Goal: Download file/media

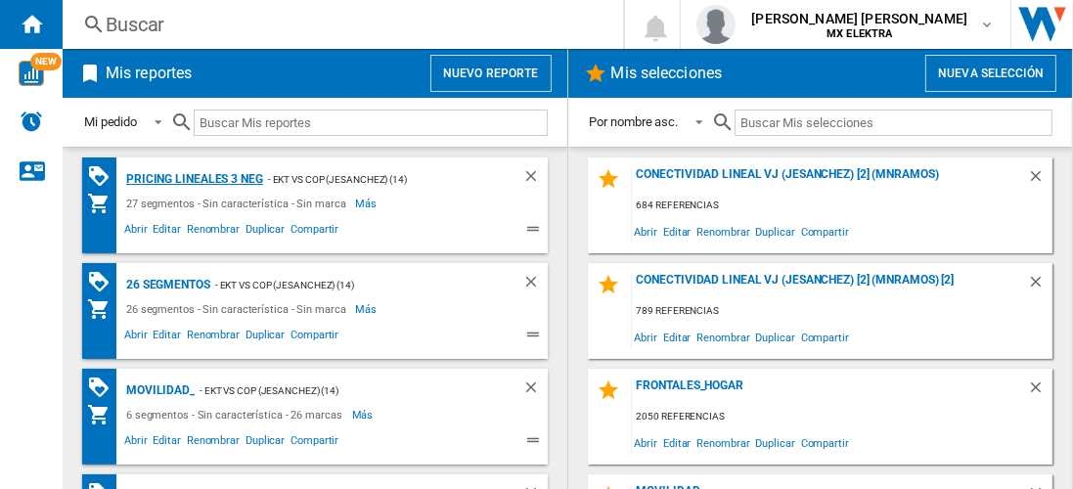
click at [193, 178] on div "Pricing lineales 3 neg" at bounding box center [192, 179] width 142 height 24
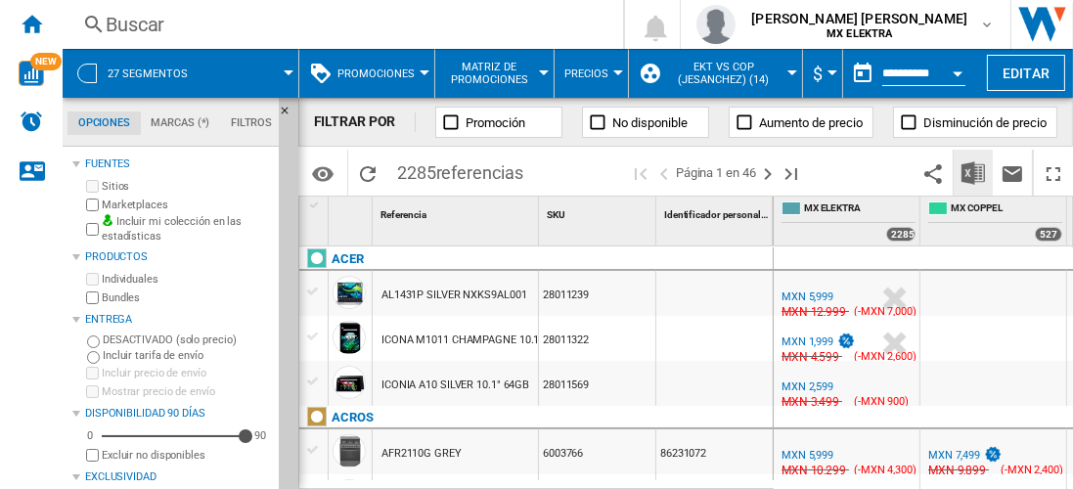
click at [975, 172] on img "Descargar en Excel" at bounding box center [973, 172] width 23 height 23
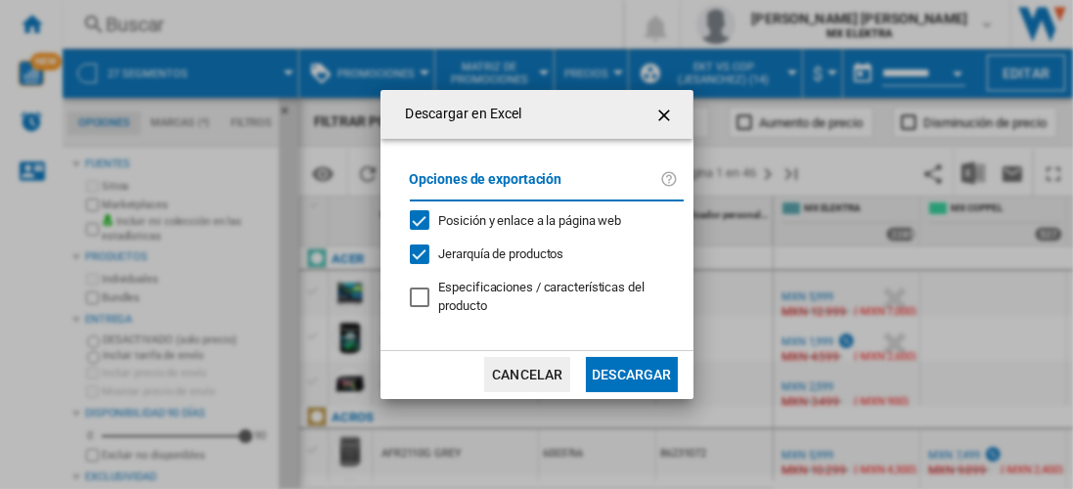
click at [631, 373] on button "Descargar" at bounding box center [631, 374] width 91 height 35
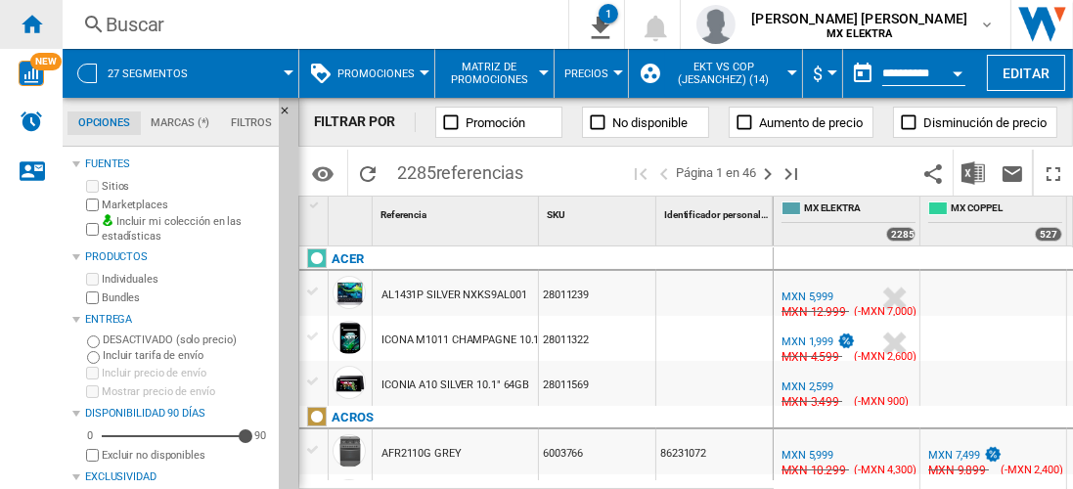
click at [31, 23] on ng-md-icon "Inicio" at bounding box center [31, 23] width 23 height 23
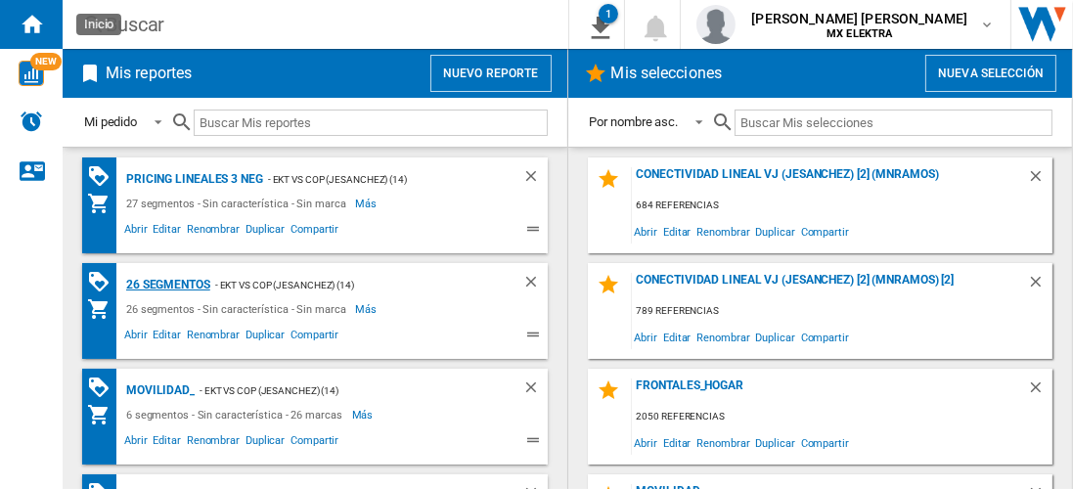
click at [168, 283] on div "26 segmentos" at bounding box center [165, 285] width 89 height 24
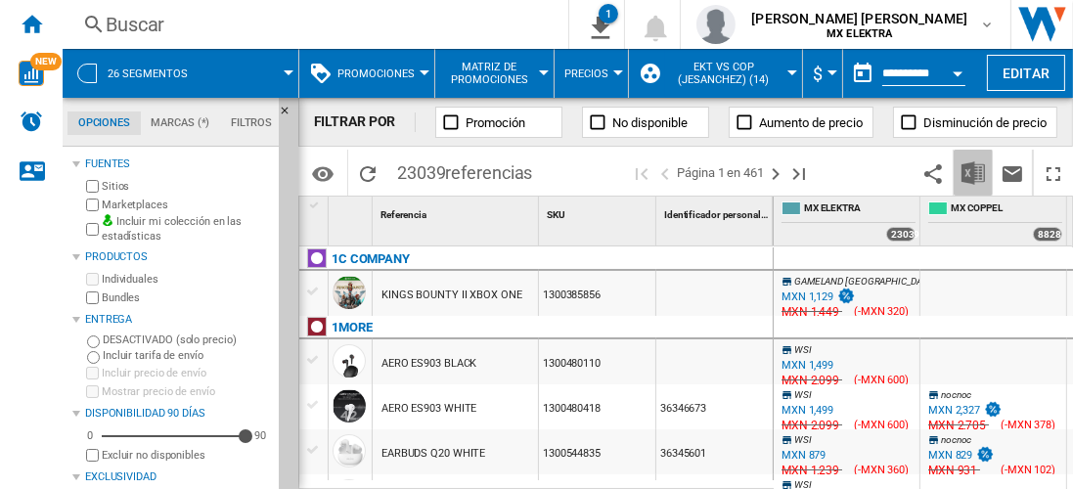
click at [971, 169] on img "Descargar en Excel" at bounding box center [973, 172] width 23 height 23
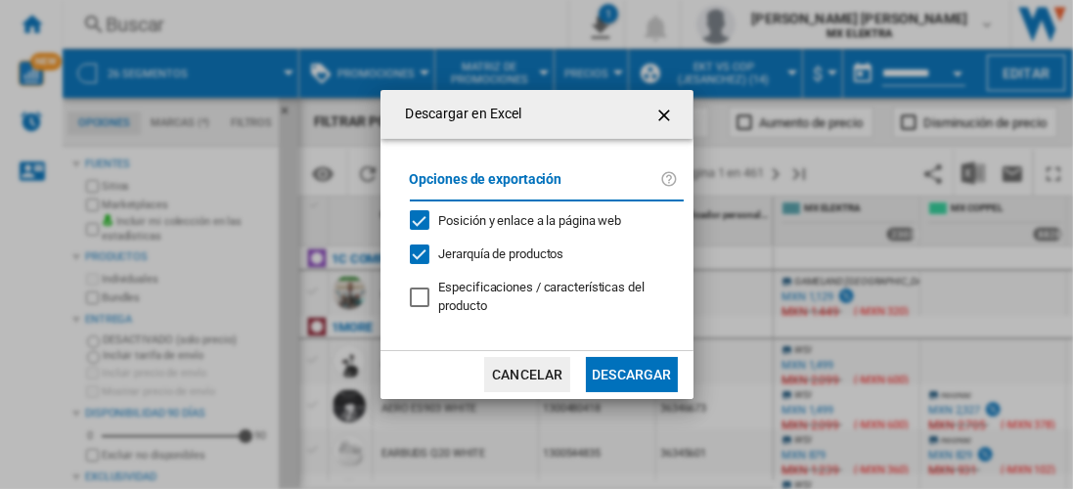
click at [661, 110] on ng-md-icon "getI18NText('BUTTONS.CLOSE_DIALOG')" at bounding box center [666, 115] width 23 height 23
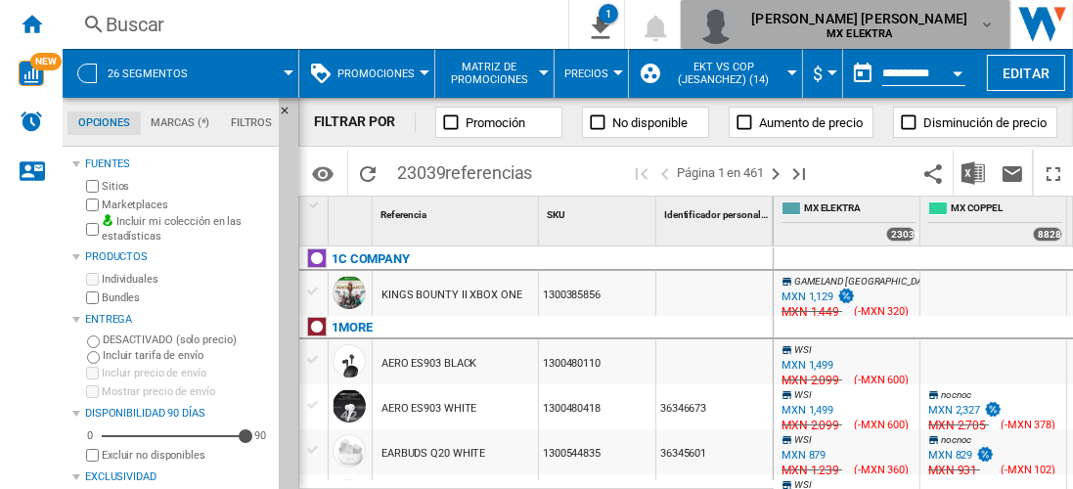
click at [990, 24] on md-icon "button" at bounding box center [987, 25] width 16 height 16
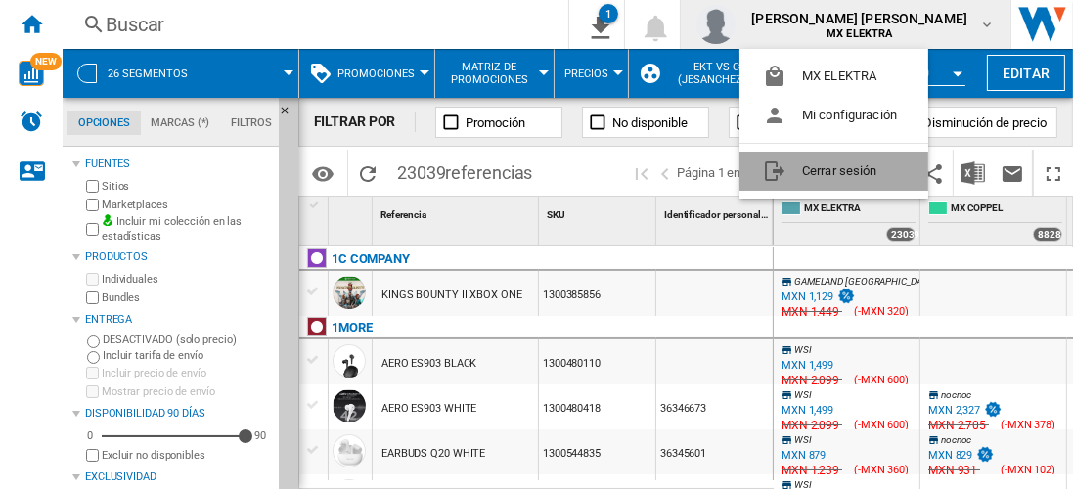
click at [828, 174] on button "Cerrar sesión" at bounding box center [834, 171] width 189 height 39
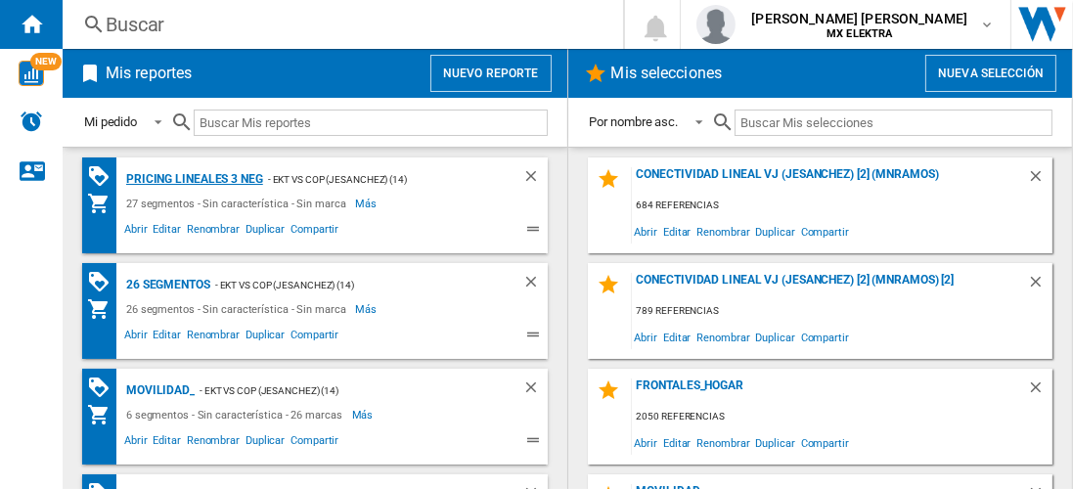
click at [193, 178] on div "Pricing lineales 3 neg" at bounding box center [192, 179] width 142 height 24
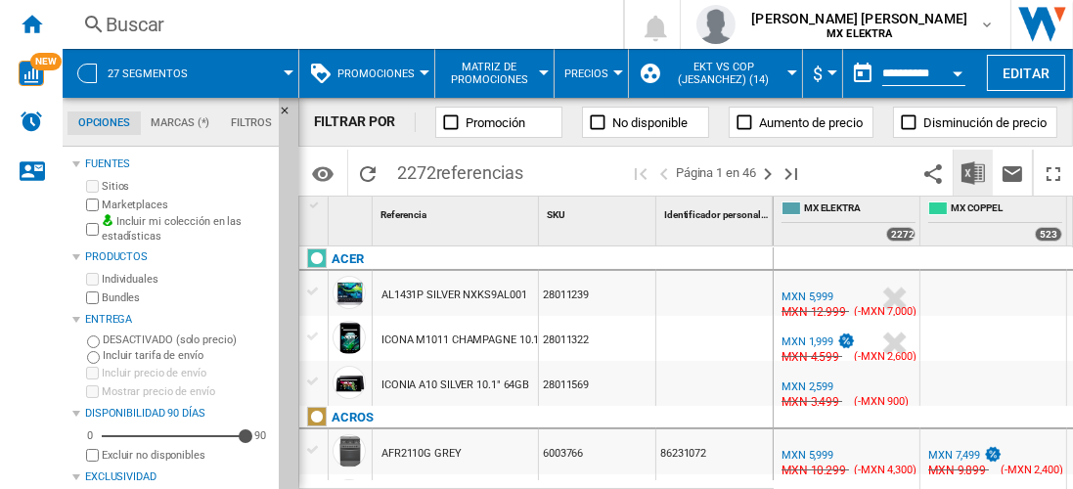
click at [975, 172] on img "Descargar en Excel" at bounding box center [973, 172] width 23 height 23
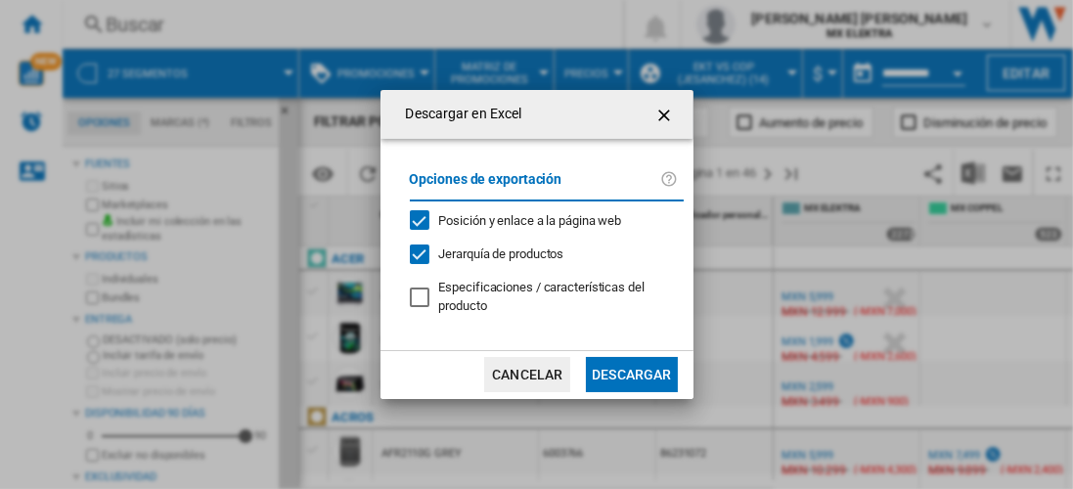
click at [631, 373] on button "Descargar" at bounding box center [631, 374] width 91 height 35
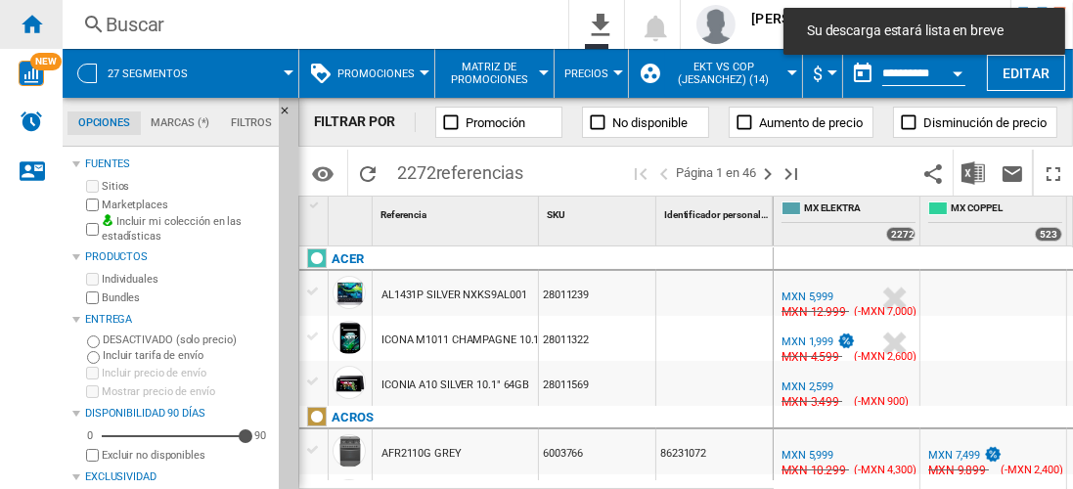
click at [31, 23] on ng-md-icon "Inicio" at bounding box center [31, 23] width 23 height 23
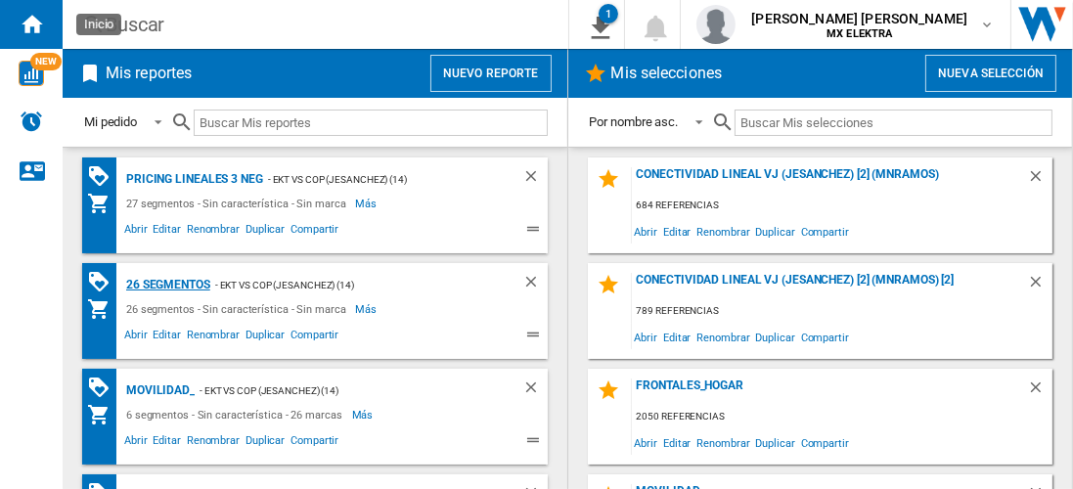
click at [168, 283] on div "26 segmentos" at bounding box center [165, 285] width 89 height 24
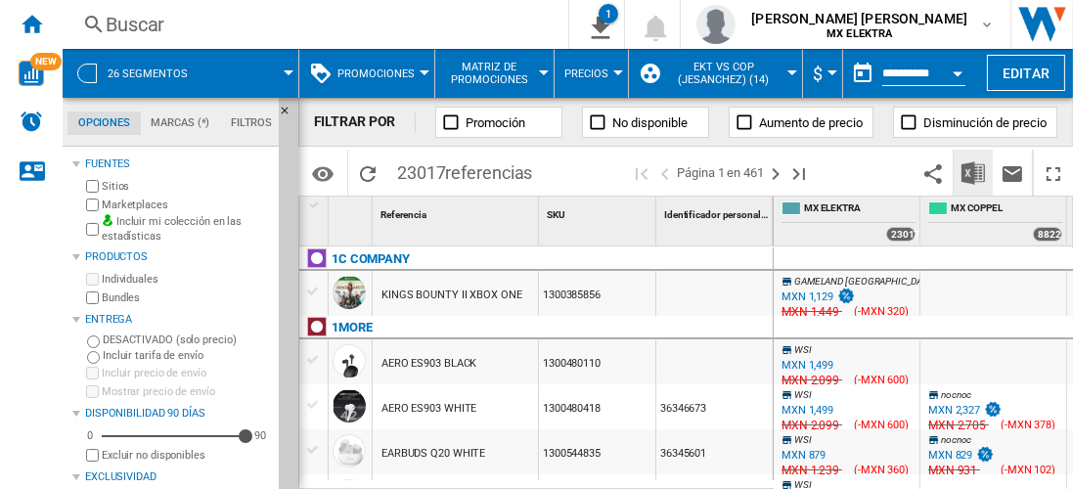
click at [975, 172] on img "Descargar en Excel" at bounding box center [973, 172] width 23 height 23
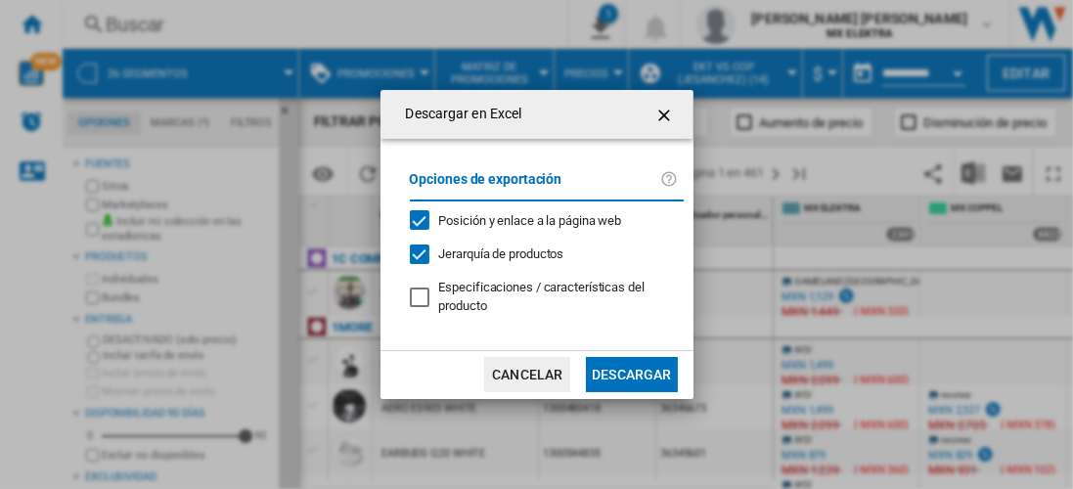
click at [631, 373] on button "Descargar" at bounding box center [631, 374] width 91 height 35
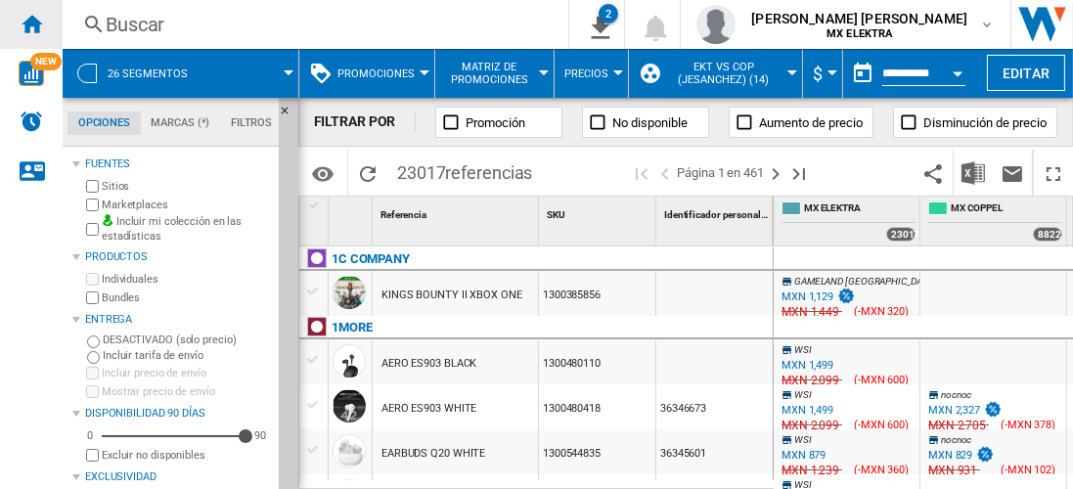
click at [31, 23] on ng-md-icon "Inicio" at bounding box center [31, 23] width 23 height 23
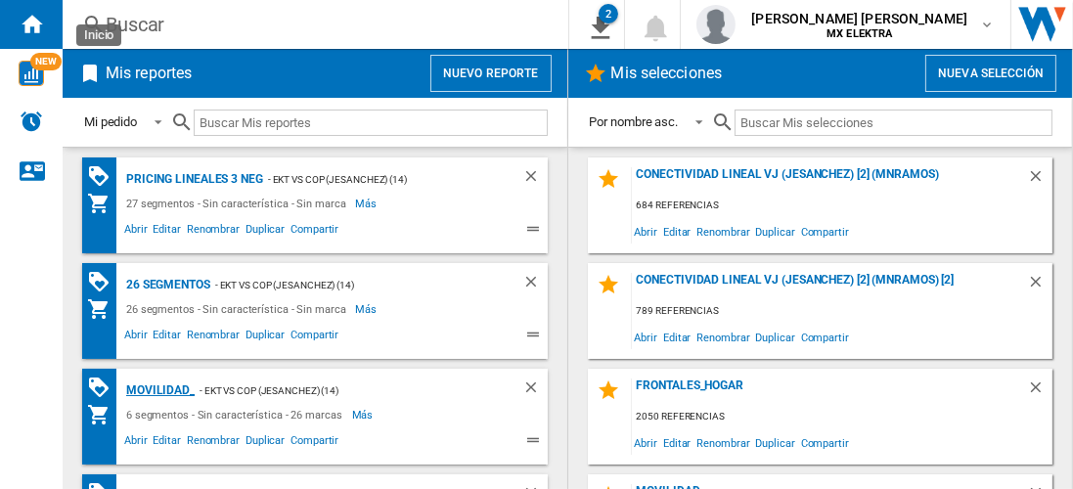
click at [157, 388] on div "MOVILIDAD_" at bounding box center [157, 391] width 73 height 24
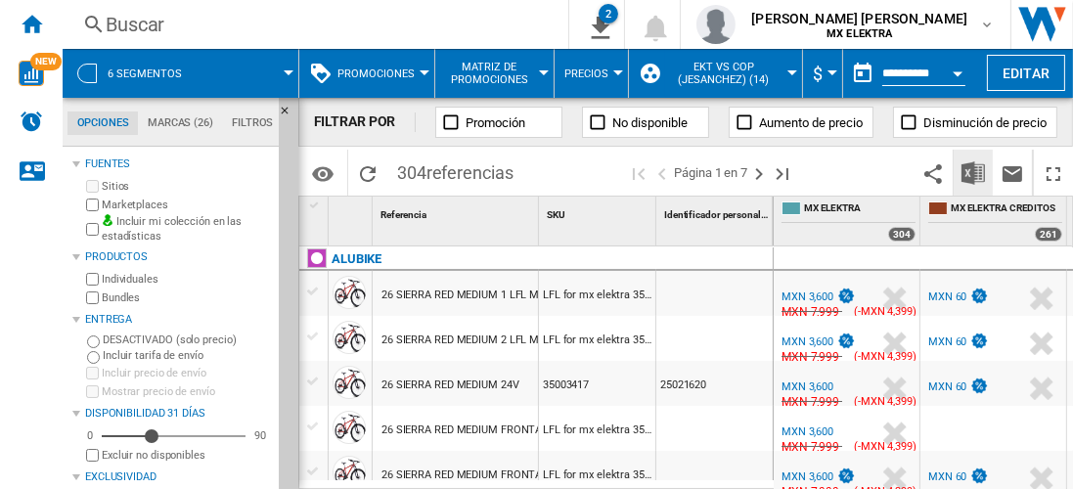
click at [975, 172] on img "Descargar en Excel" at bounding box center [973, 172] width 23 height 23
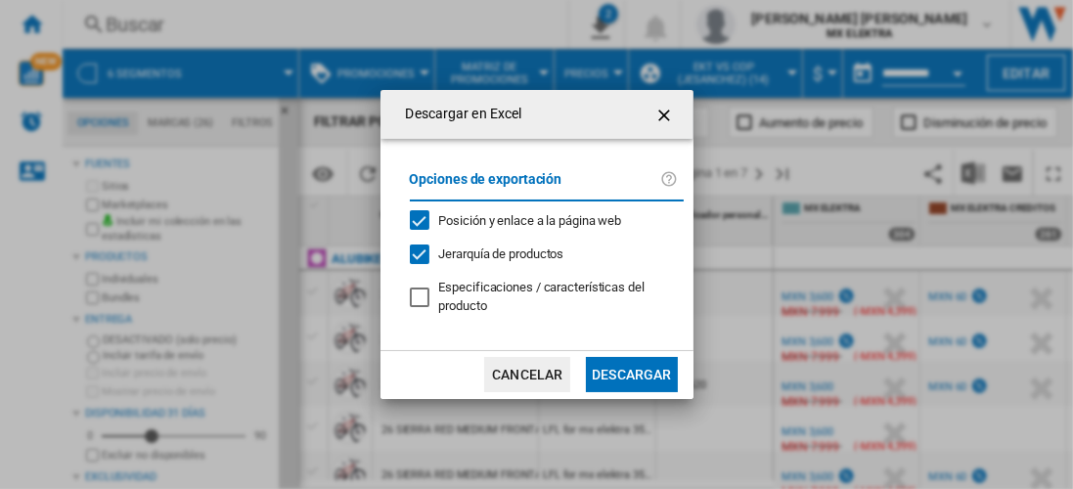
click at [631, 373] on button "Descargar" at bounding box center [631, 374] width 91 height 35
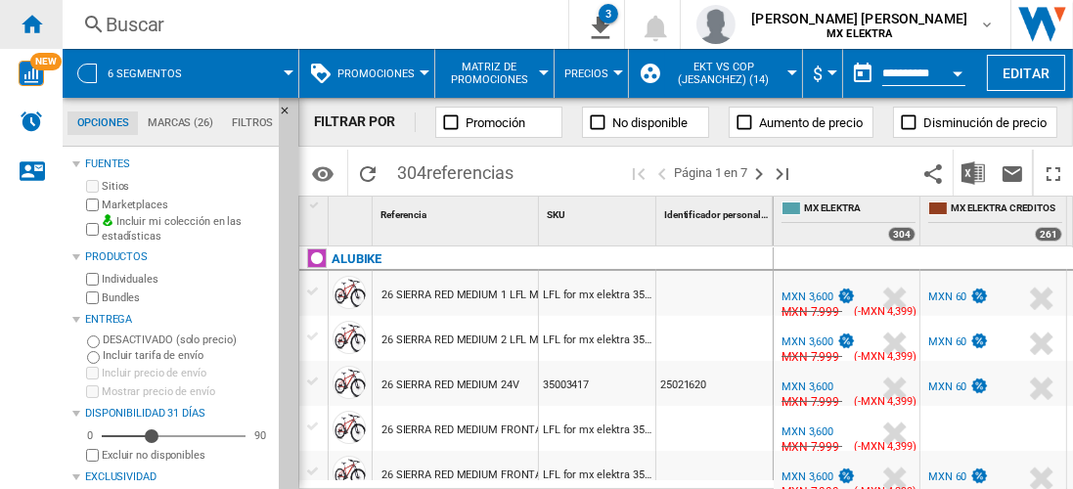
click at [31, 23] on ng-md-icon "Inicio" at bounding box center [31, 23] width 23 height 23
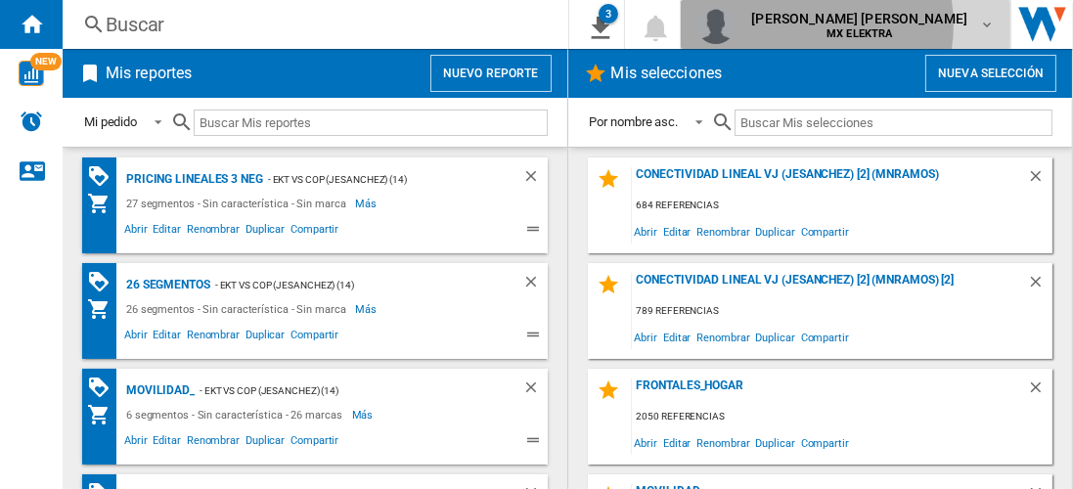
click at [857, 24] on span "[PERSON_NAME] [PERSON_NAME]" at bounding box center [860, 19] width 216 height 20
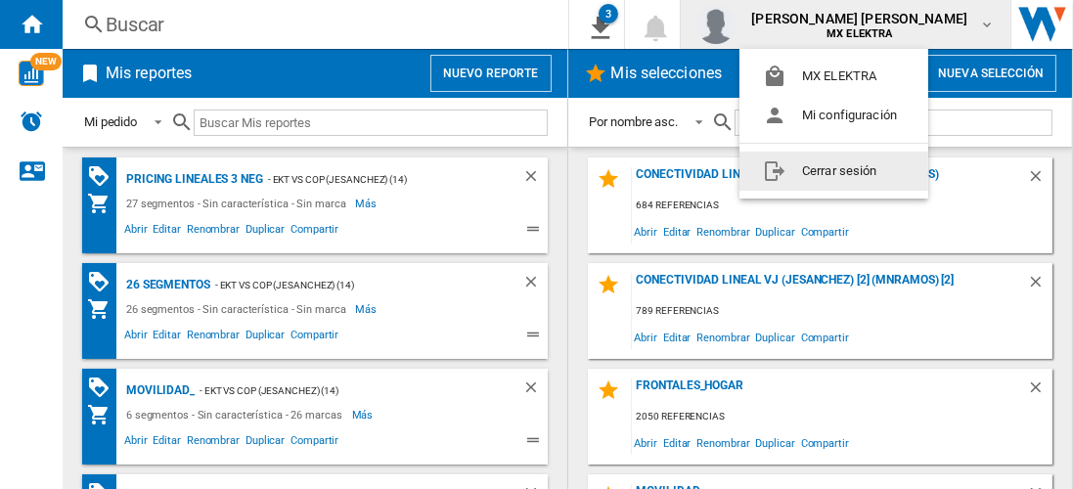
click at [834, 166] on button "Cerrar sesión" at bounding box center [834, 171] width 189 height 39
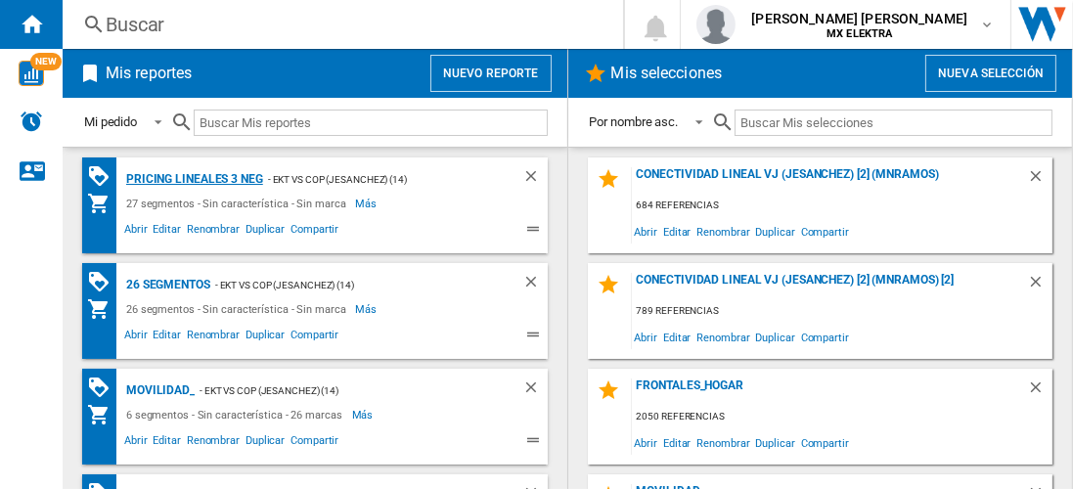
click at [193, 178] on div "Pricing lineales 3 neg" at bounding box center [192, 179] width 142 height 24
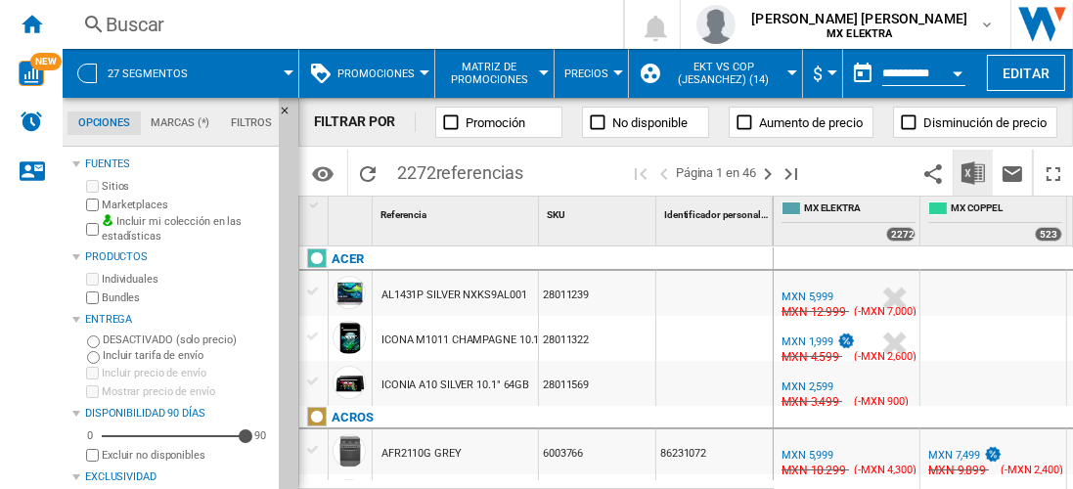
click at [975, 172] on img "Descargar en Excel" at bounding box center [973, 172] width 23 height 23
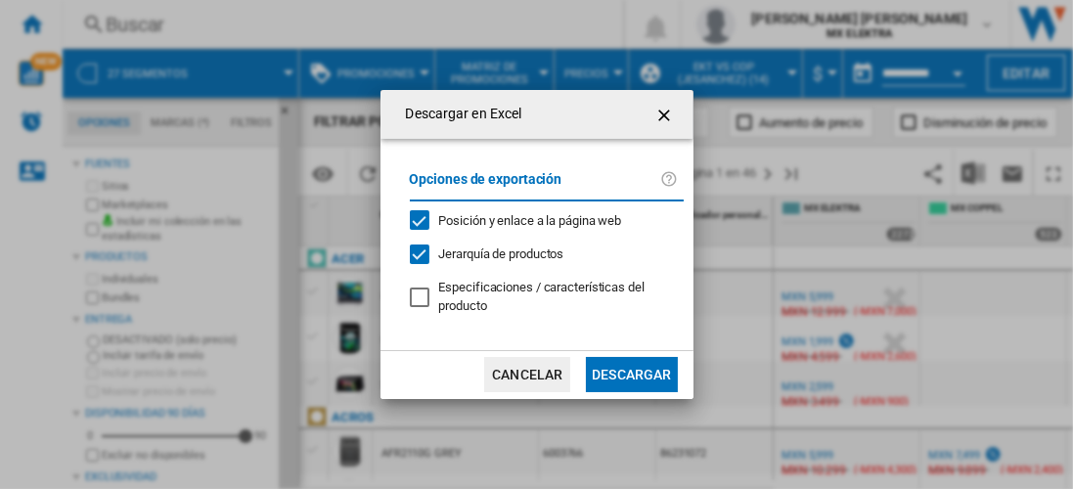
click at [631, 373] on button "Descargar" at bounding box center [631, 374] width 91 height 35
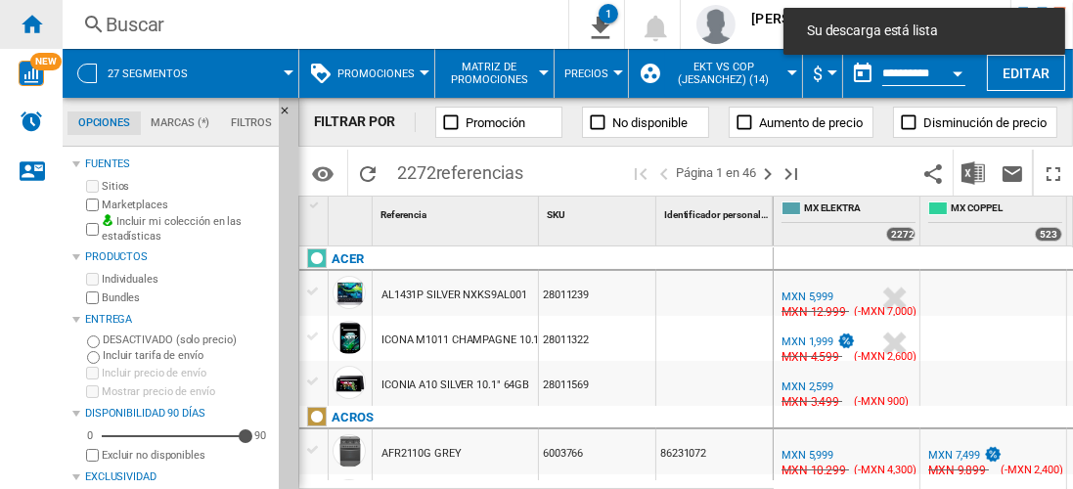
click at [31, 23] on ng-md-icon "Inicio" at bounding box center [31, 23] width 23 height 23
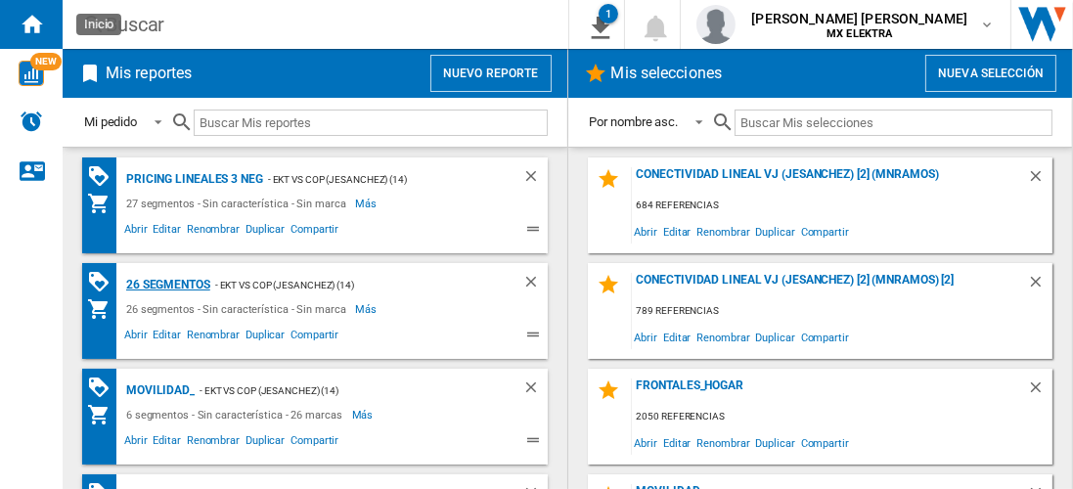
click at [168, 283] on div "26 segmentos" at bounding box center [165, 285] width 89 height 24
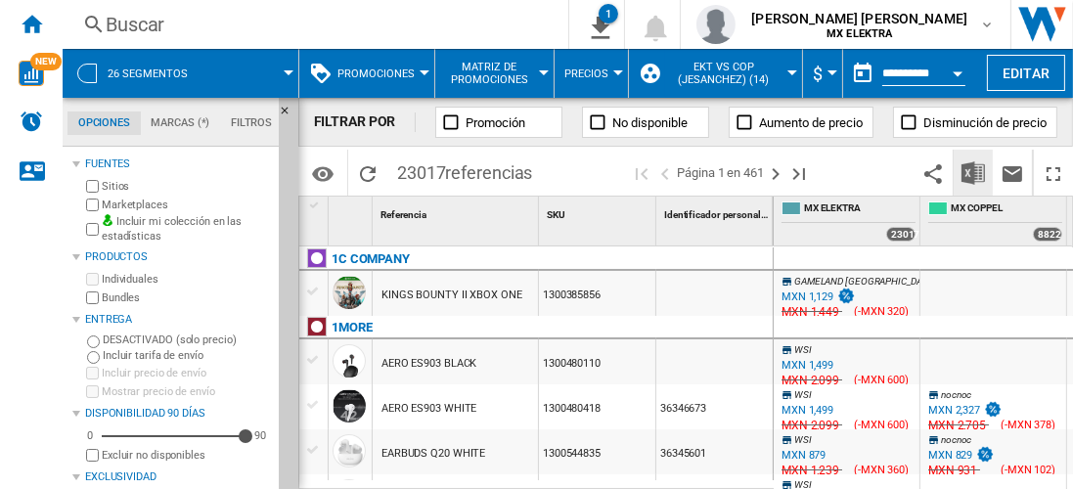
click at [975, 172] on img "Descargar en Excel" at bounding box center [973, 172] width 23 height 23
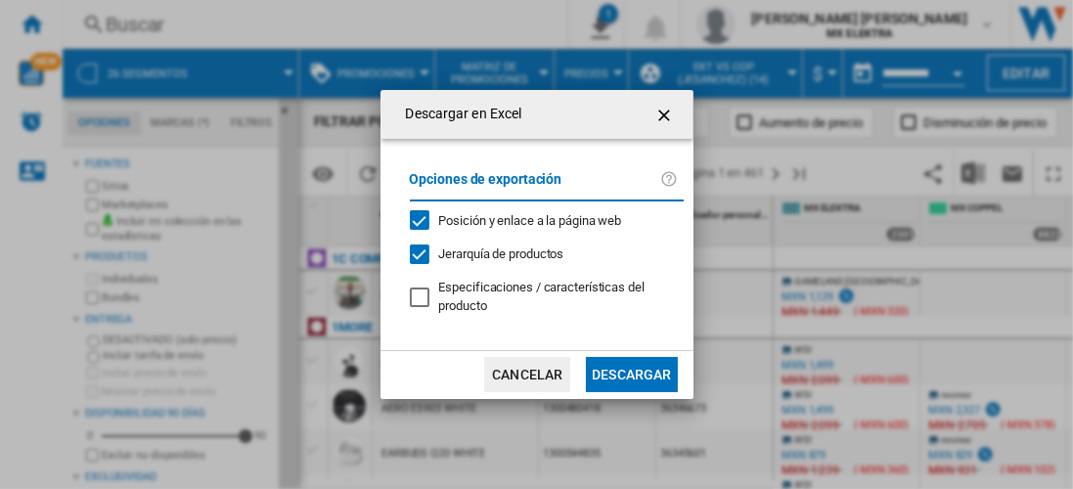
click at [631, 373] on button "Descargar" at bounding box center [631, 374] width 91 height 35
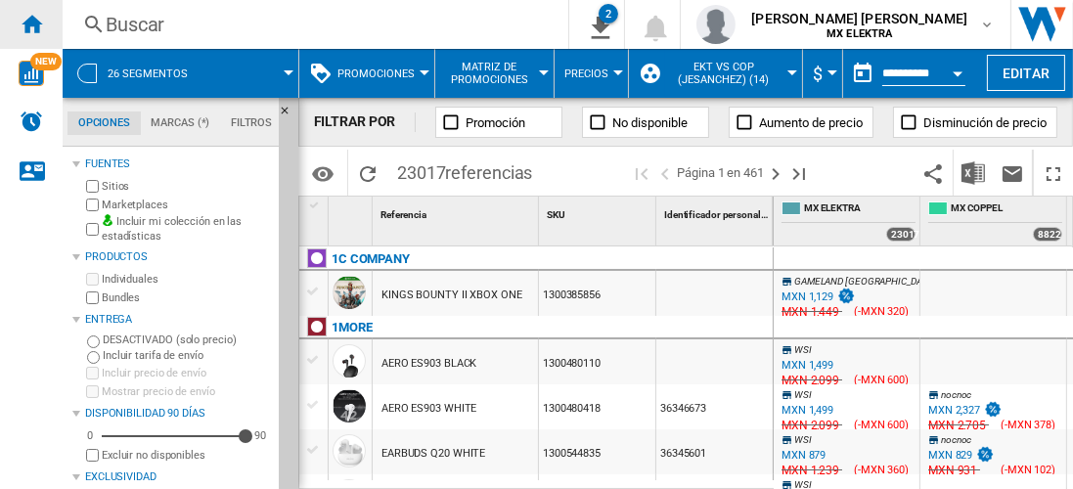
click at [31, 23] on ng-md-icon "Inicio" at bounding box center [31, 23] width 23 height 23
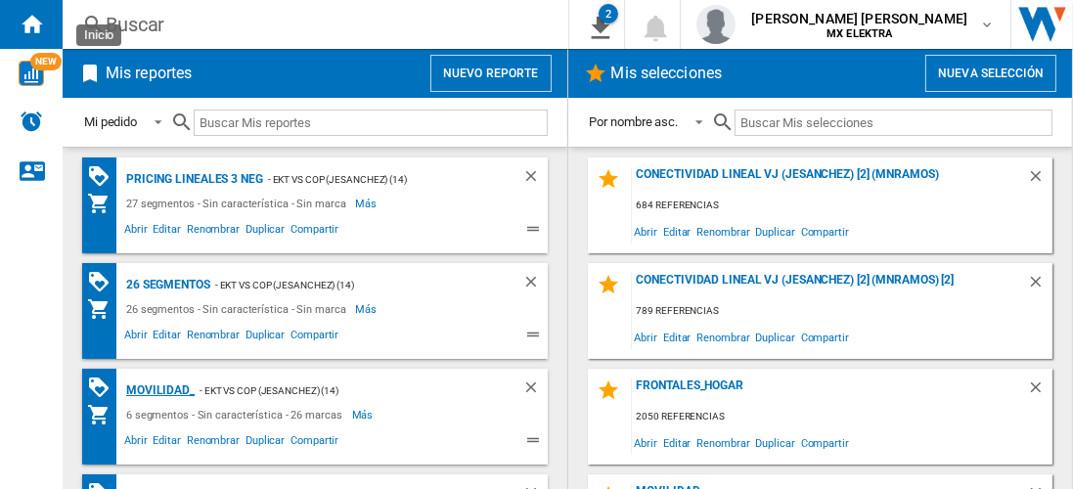
click at [157, 388] on div "MOVILIDAD_" at bounding box center [157, 391] width 73 height 24
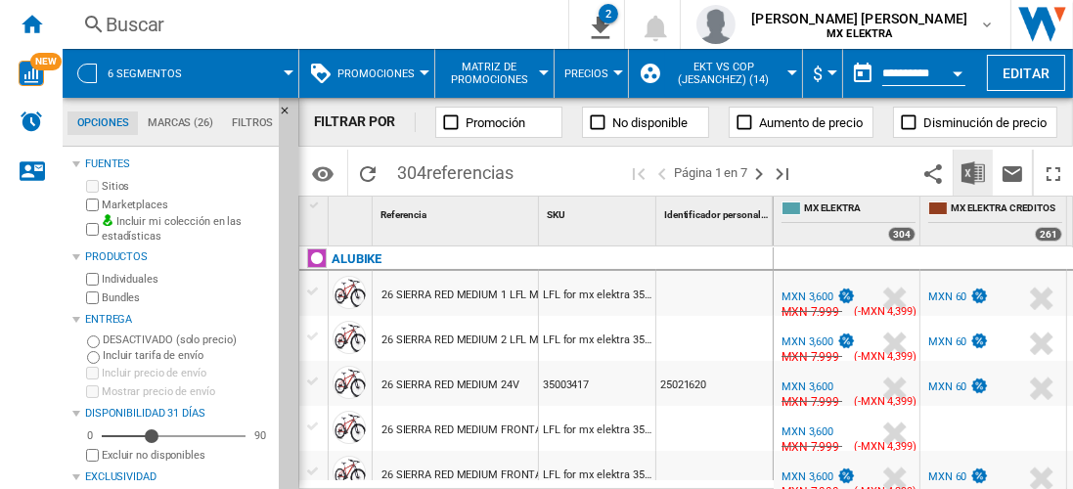
click at [975, 172] on img "Descargar en Excel" at bounding box center [973, 172] width 23 height 23
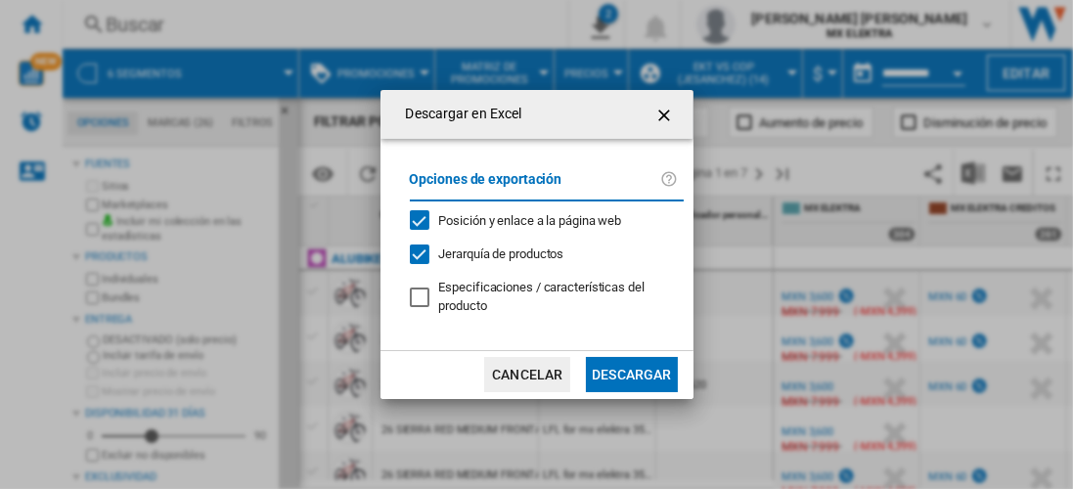
click at [631, 373] on button "Descargar" at bounding box center [631, 374] width 91 height 35
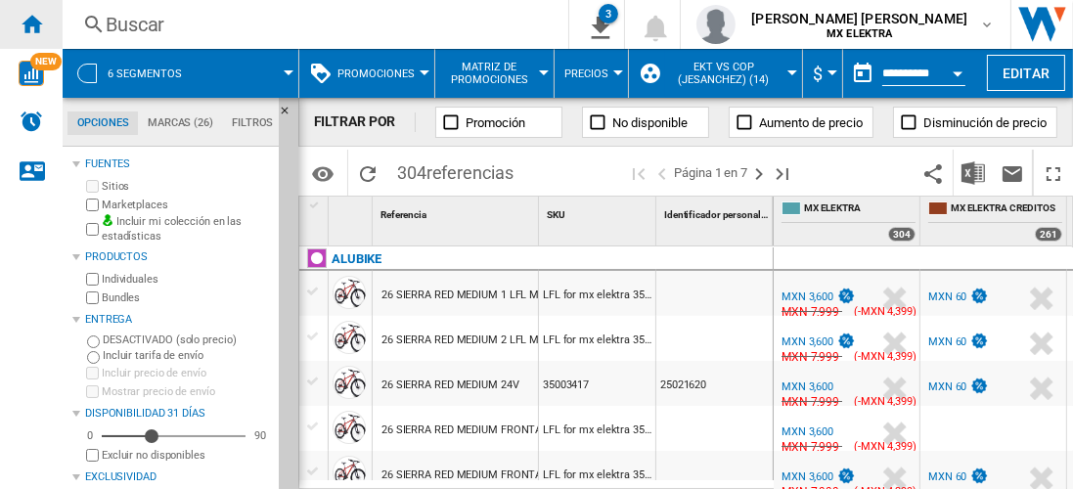
click at [31, 23] on ng-md-icon "Inicio" at bounding box center [31, 23] width 23 height 23
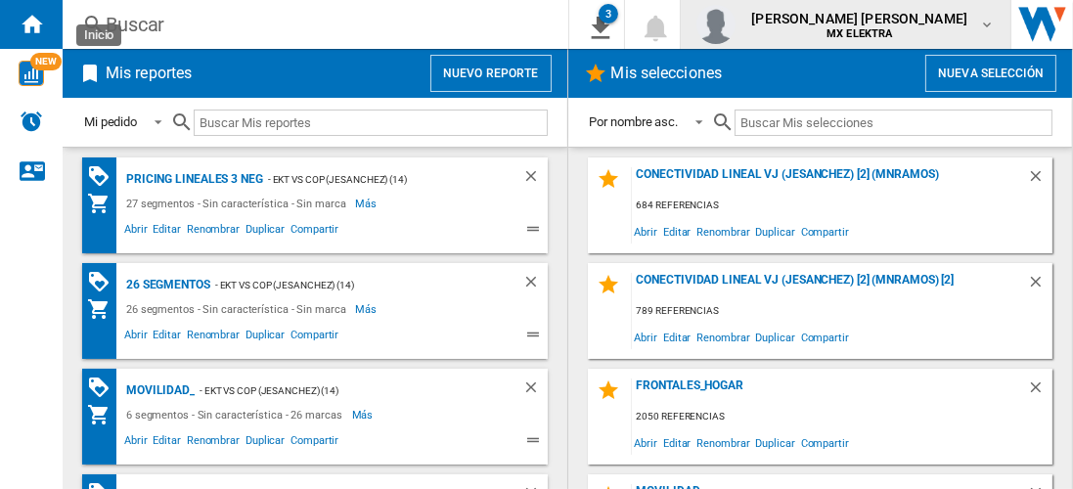
click at [878, 23] on span "[PERSON_NAME] [PERSON_NAME]" at bounding box center [860, 19] width 216 height 20
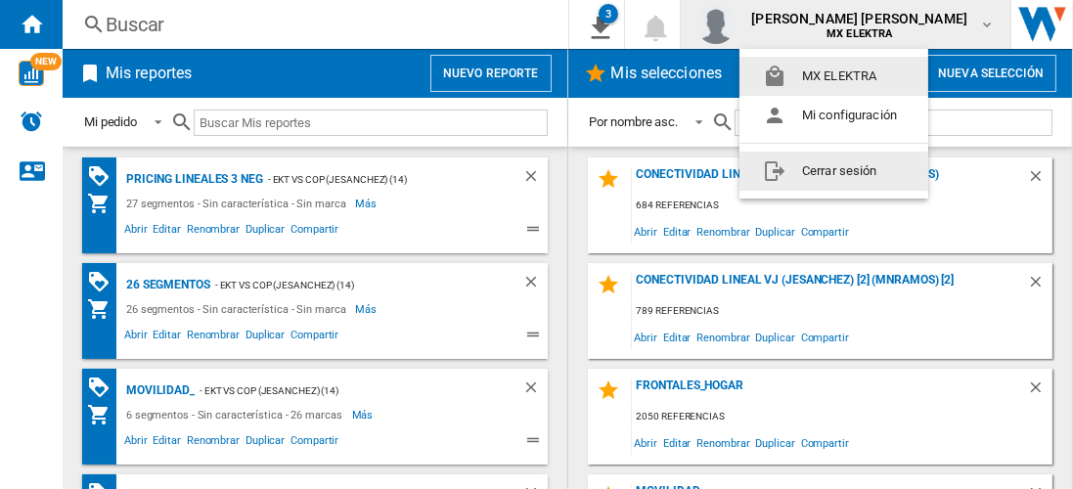
click at [838, 170] on button "Cerrar sesión" at bounding box center [834, 171] width 189 height 39
